Goal: Task Accomplishment & Management: Use online tool/utility

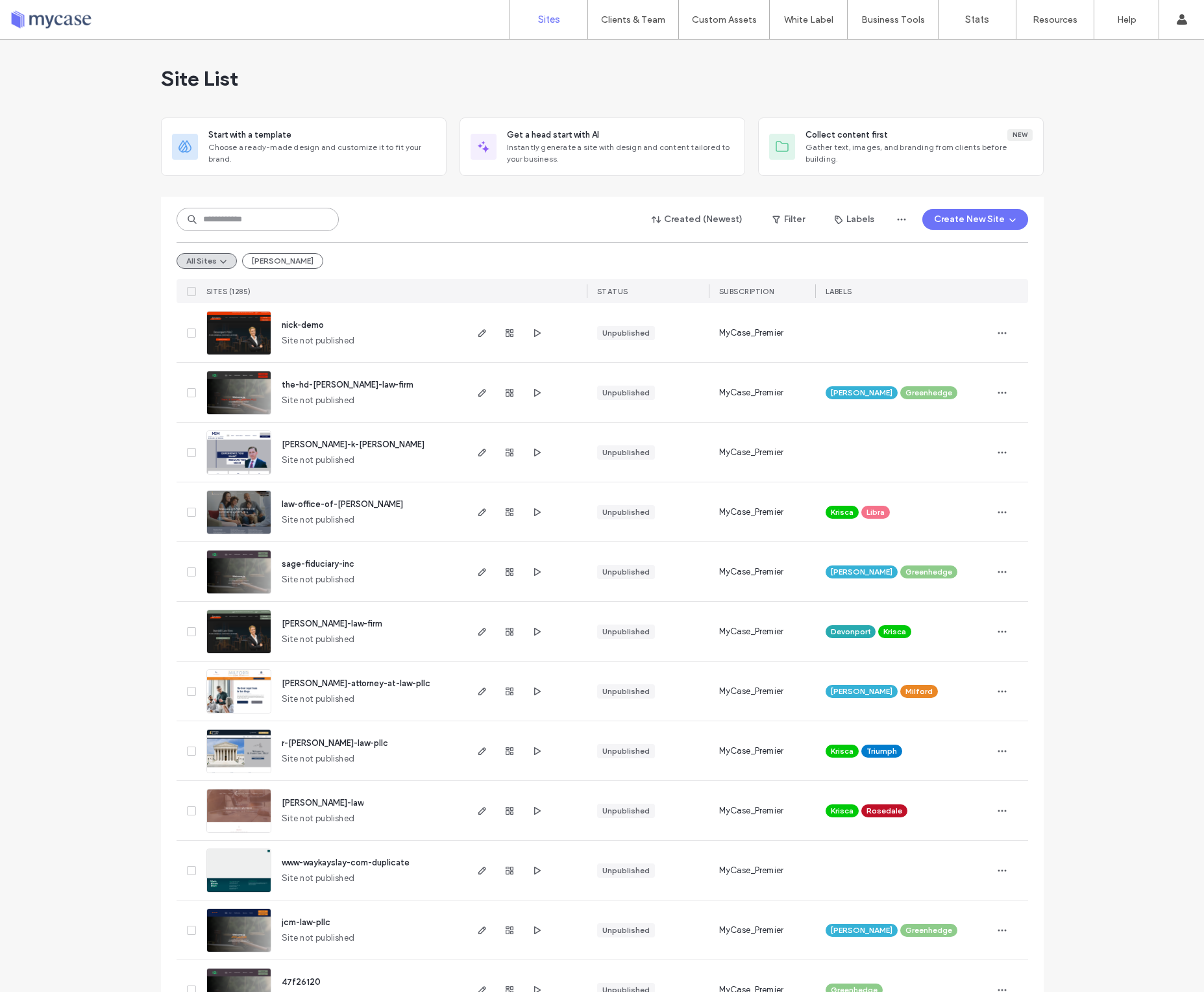
click at [307, 223] on input at bounding box center [257, 219] width 162 height 23
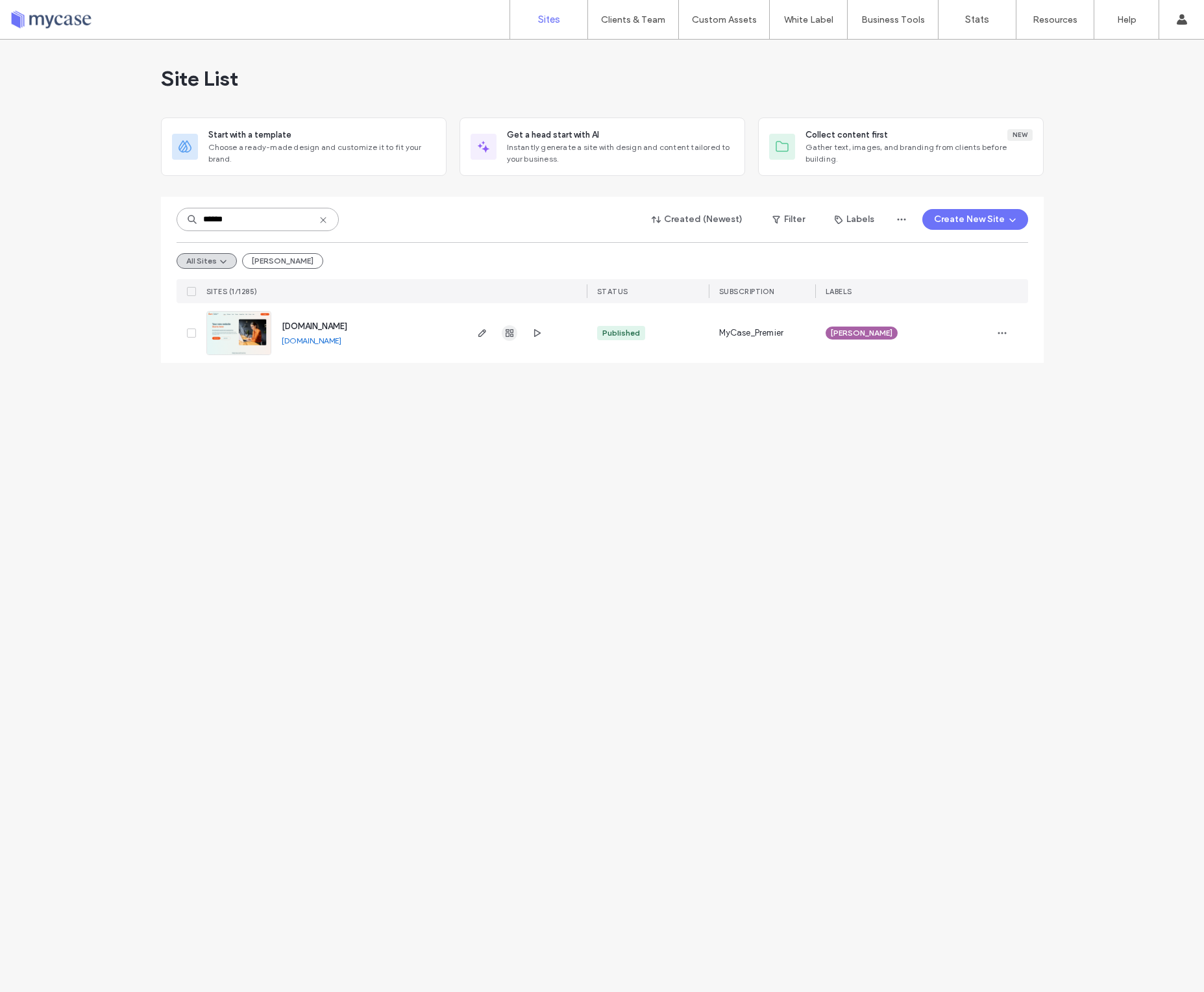
type input "******"
click at [506, 337] on use "button" at bounding box center [510, 333] width 7 height 7
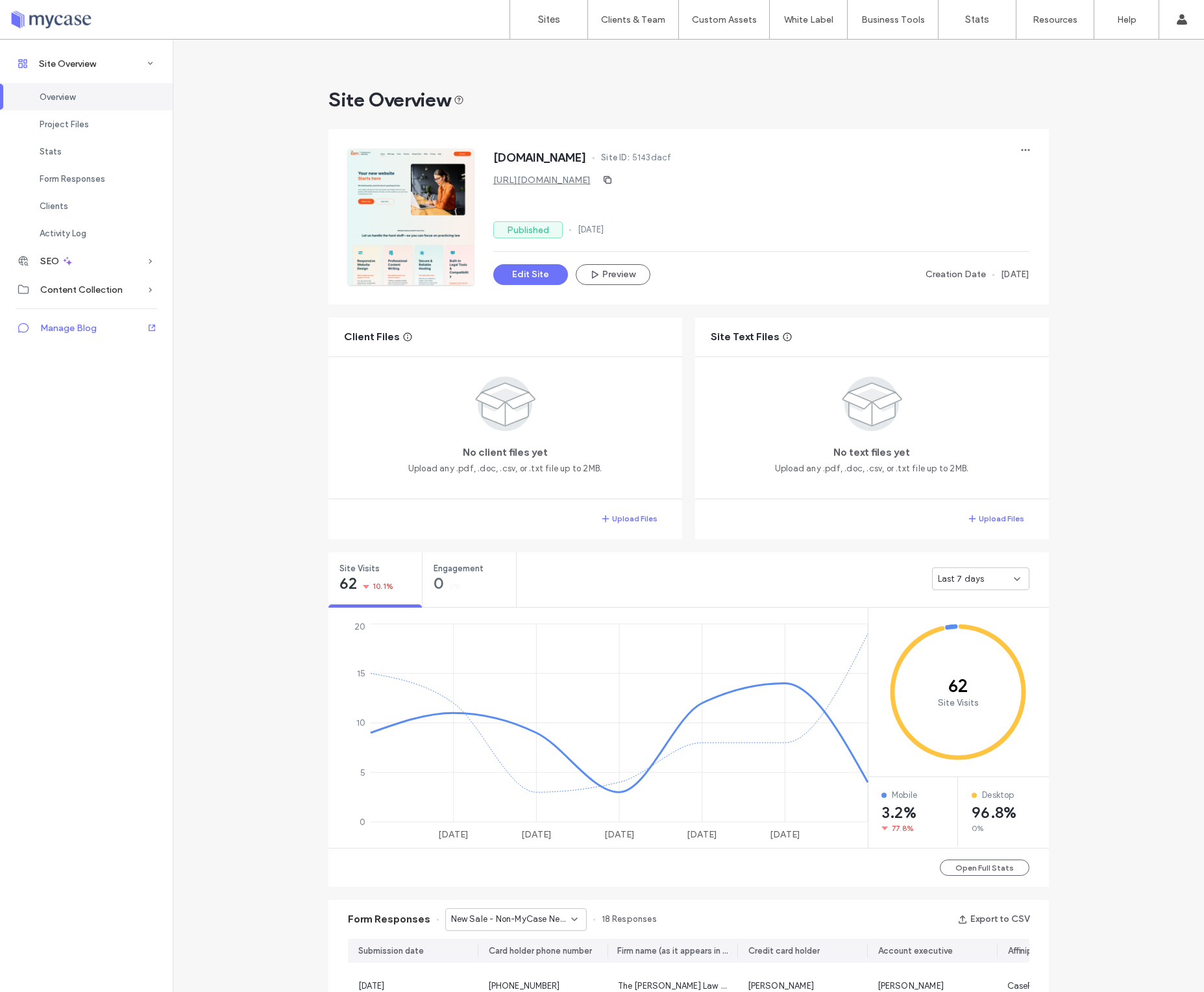
click at [74, 333] on span "Manage Blog" at bounding box center [68, 328] width 57 height 11
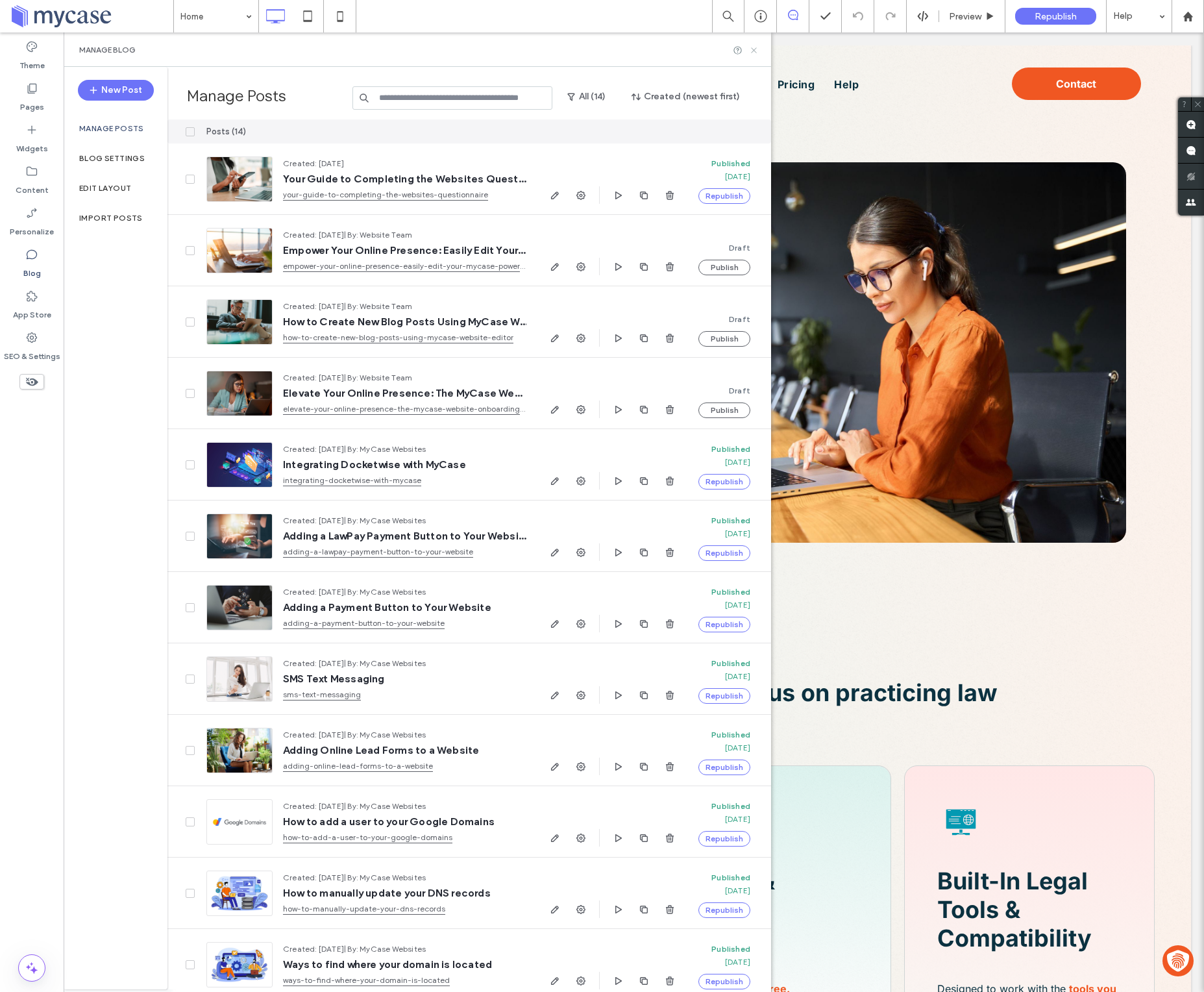
click at [752, 48] on use at bounding box center [754, 50] width 6 height 6
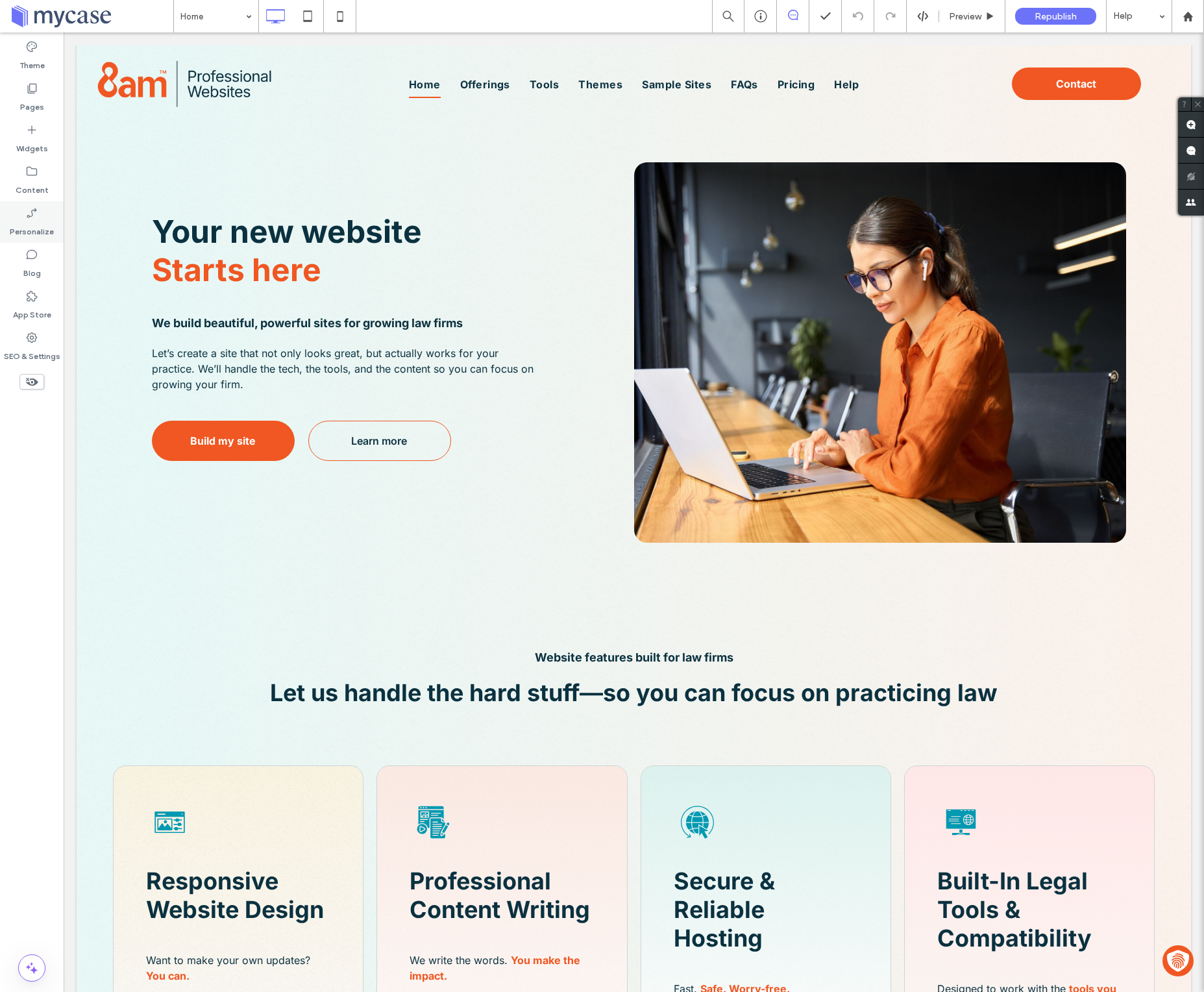
click at [7, 93] on div "Pages" at bounding box center [32, 97] width 63 height 42
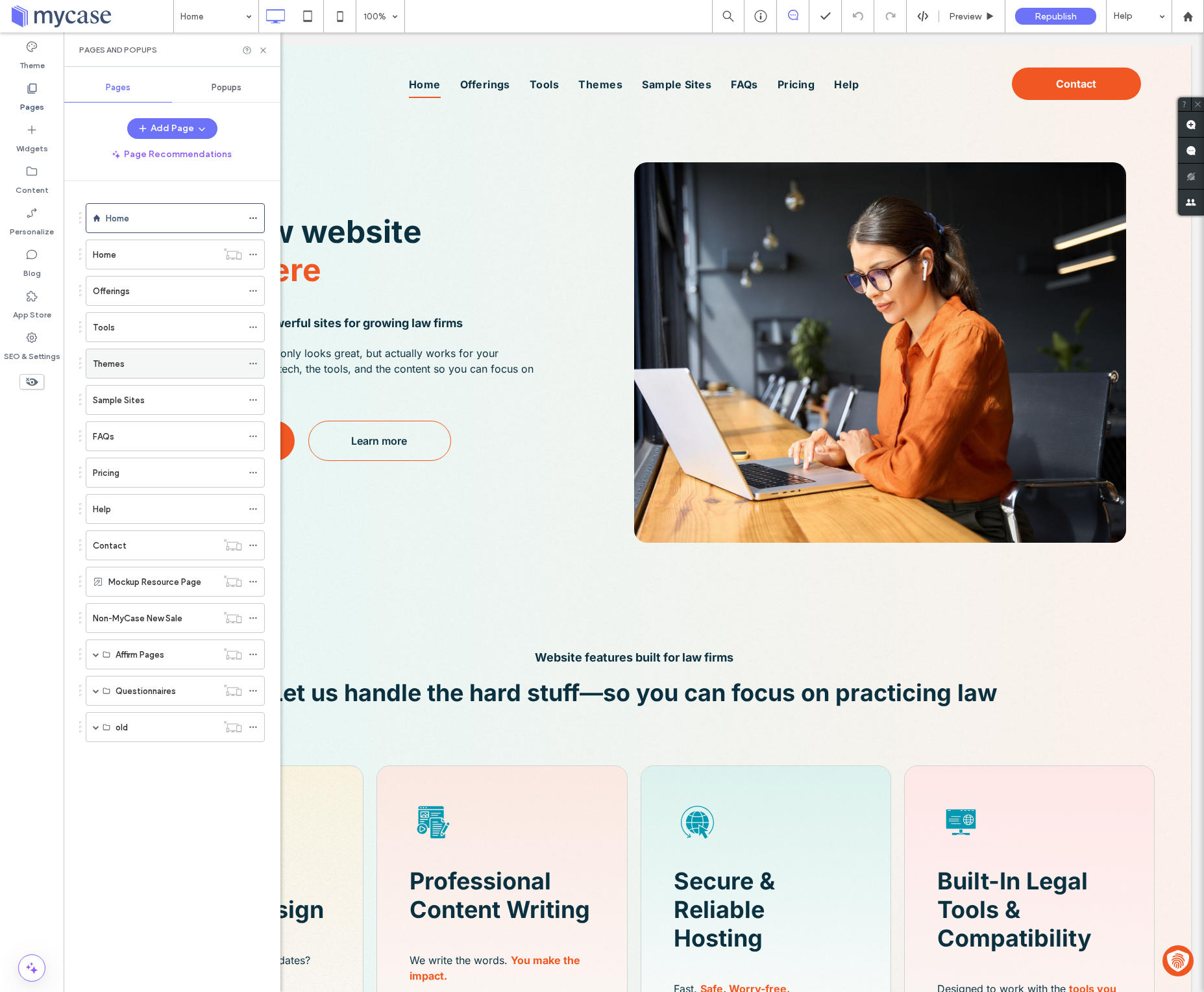
click at [255, 364] on icon at bounding box center [253, 364] width 9 height 9
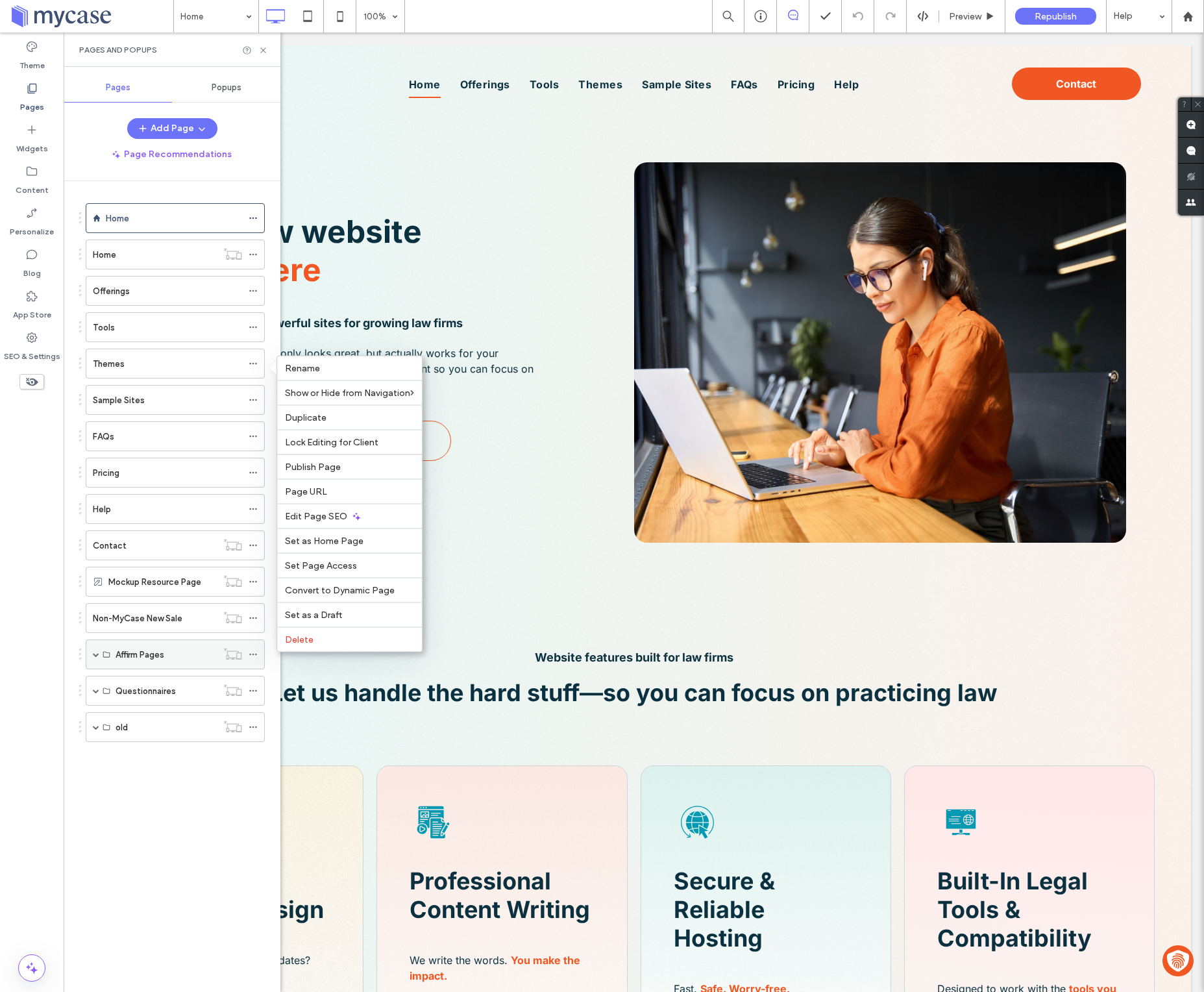
drag, startPoint x: 331, startPoint y: 493, endPoint x: 147, endPoint y: 656, distance: 245.8
click at [331, 493] on label "Page URL" at bounding box center [349, 492] width 130 height 11
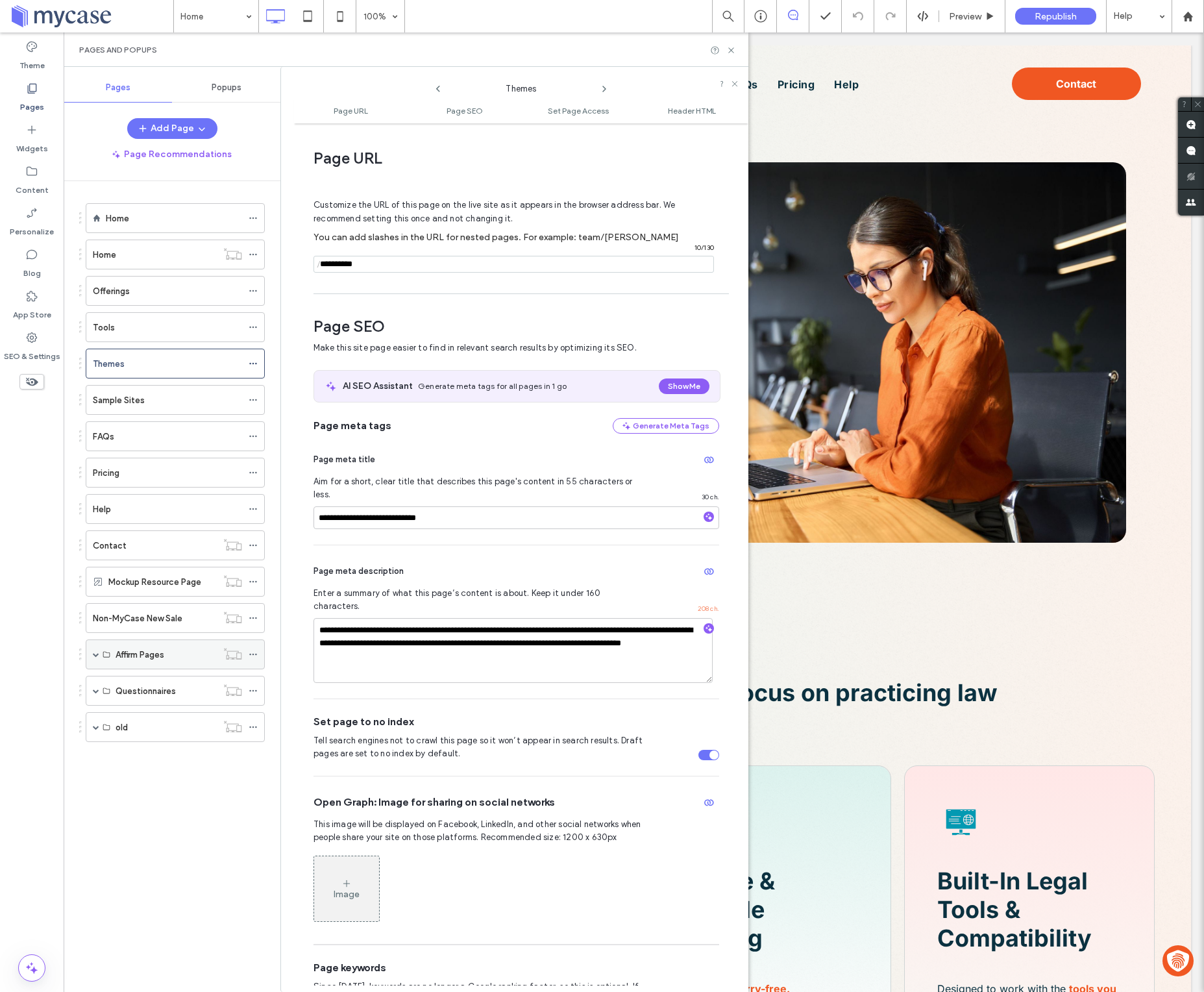
scroll to position [7, 0]
